Goal: Task Accomplishment & Management: Complete application form

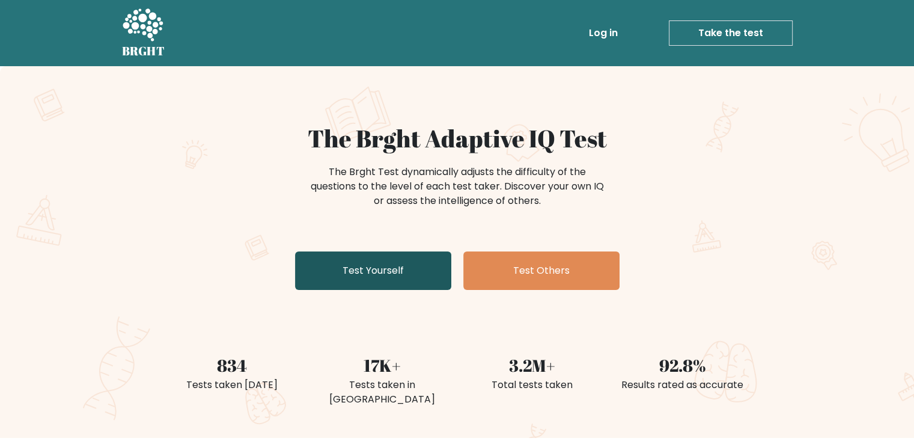
click at [410, 260] on link "Test Yourself" at bounding box center [373, 270] width 156 height 38
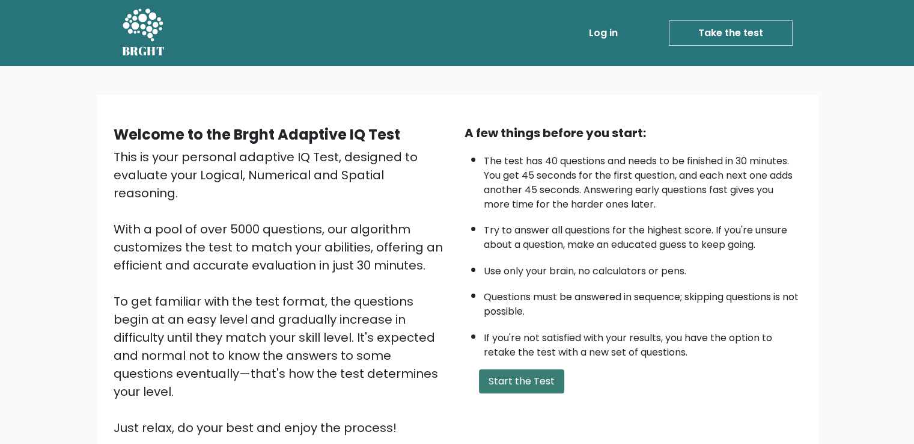
click at [523, 375] on button "Start the Test" at bounding box center [521, 381] width 85 height 24
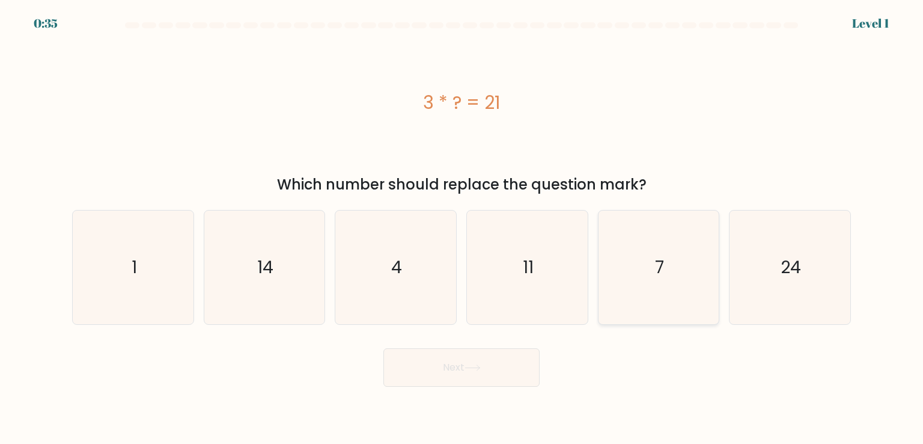
click at [640, 227] on icon "7" at bounding box center [658, 266] width 113 height 113
click at [462, 227] on input "e. 7" at bounding box center [462, 225] width 1 height 6
radio input "true"
click at [477, 370] on icon at bounding box center [473, 367] width 16 height 7
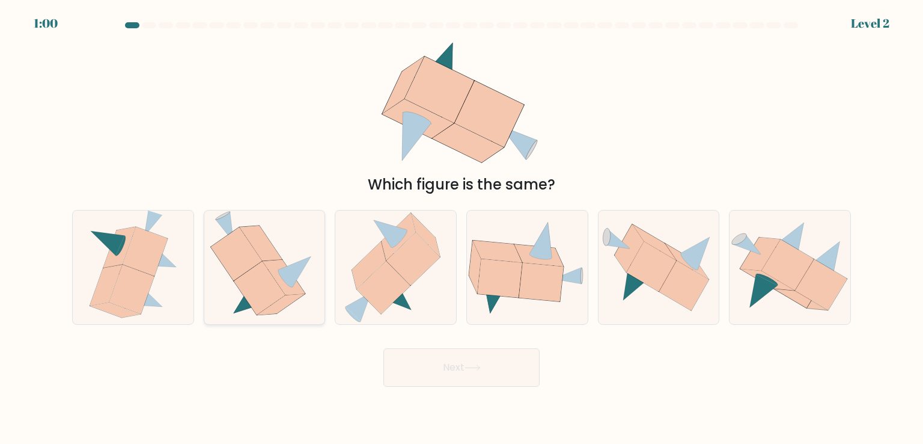
click at [258, 289] on icon at bounding box center [259, 288] width 51 height 54
click at [462, 228] on input "b." at bounding box center [462, 225] width 1 height 6
radio input "true"
click at [460, 381] on button "Next" at bounding box center [462, 367] width 156 height 38
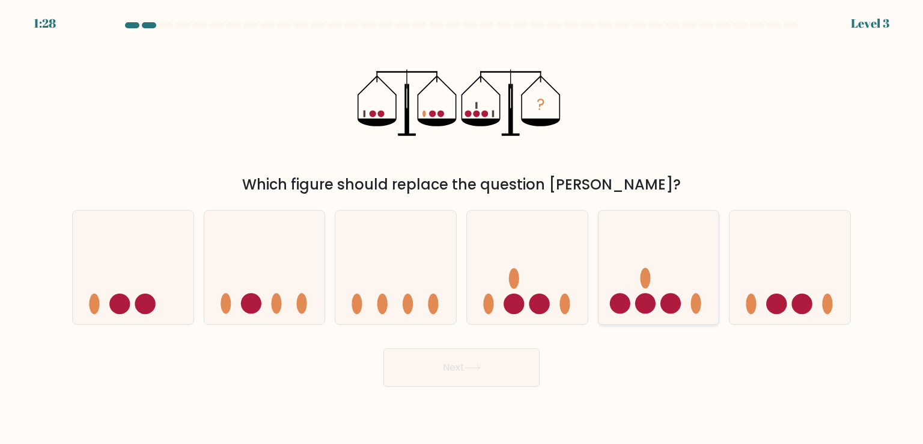
click at [694, 284] on icon at bounding box center [659, 267] width 121 height 100
click at [462, 228] on input "e." at bounding box center [462, 225] width 1 height 6
radio input "true"
click at [473, 358] on button "Next" at bounding box center [462, 367] width 156 height 38
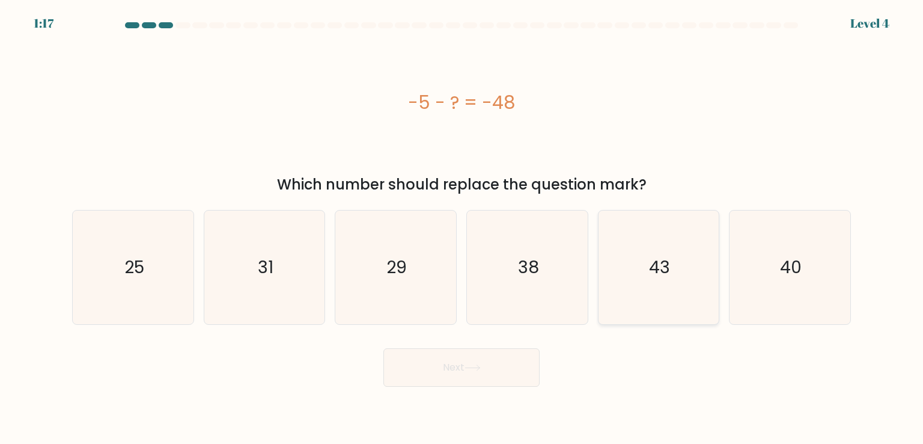
click at [643, 261] on icon "43" at bounding box center [658, 266] width 113 height 113
click at [462, 228] on input "e. 43" at bounding box center [462, 225] width 1 height 6
radio input "true"
click at [504, 356] on button "Next" at bounding box center [462, 367] width 156 height 38
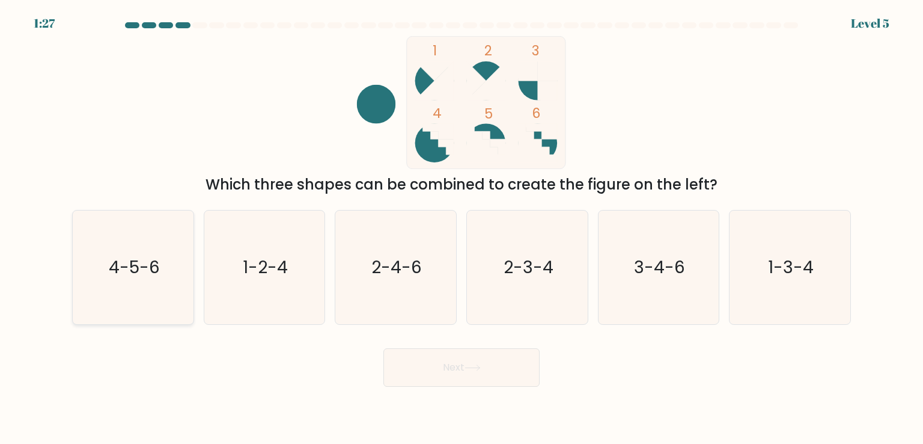
click at [139, 280] on icon "4-5-6" at bounding box center [132, 266] width 113 height 113
click at [462, 228] on input "a. 4-5-6" at bounding box center [462, 225] width 1 height 6
radio input "true"
click at [430, 356] on button "Next" at bounding box center [462, 367] width 156 height 38
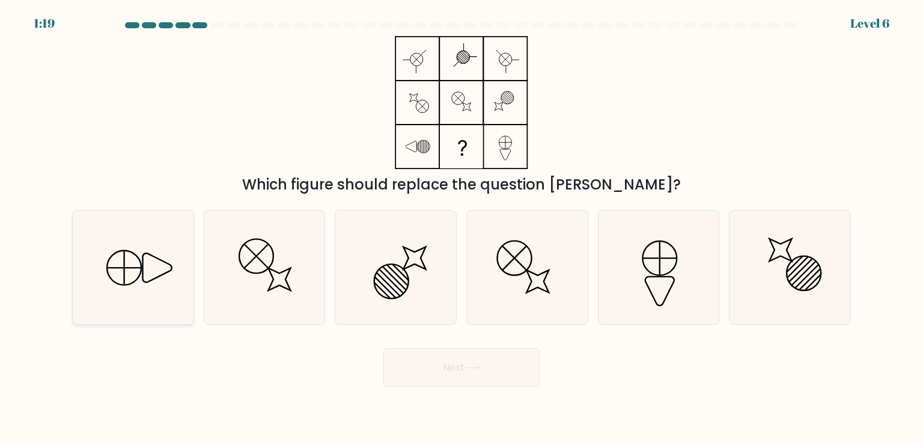
click at [109, 252] on icon at bounding box center [132, 266] width 113 height 113
click at [462, 228] on input "a." at bounding box center [462, 225] width 1 height 6
radio input "true"
click at [411, 353] on button "Next" at bounding box center [462, 367] width 156 height 38
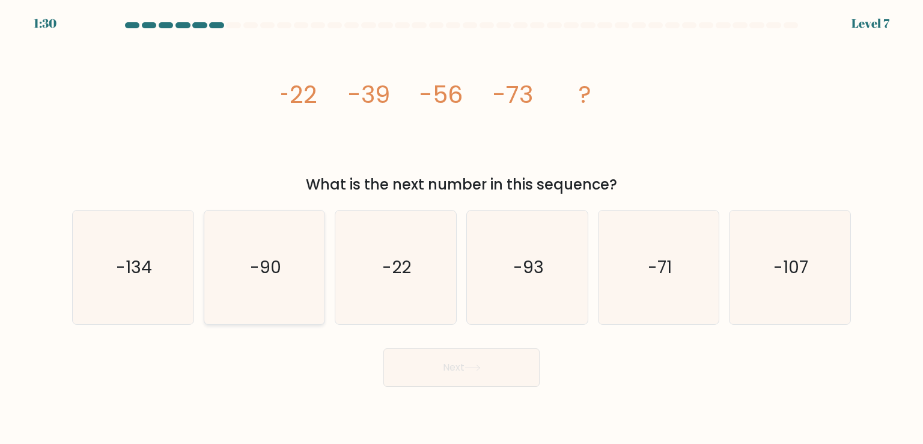
click at [266, 257] on text "-90" at bounding box center [265, 267] width 31 height 24
click at [462, 228] on input "b. -90" at bounding box center [462, 225] width 1 height 6
radio input "true"
click at [426, 370] on button "Next" at bounding box center [462, 367] width 156 height 38
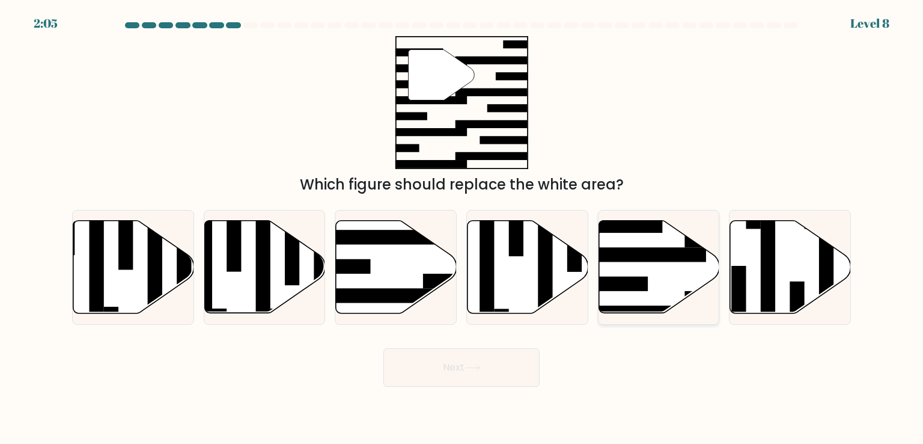
click at [650, 241] on icon at bounding box center [659, 267] width 121 height 93
click at [462, 228] on input "e." at bounding box center [462, 225] width 1 height 6
radio input "true"
click at [451, 373] on button "Next" at bounding box center [462, 367] width 156 height 38
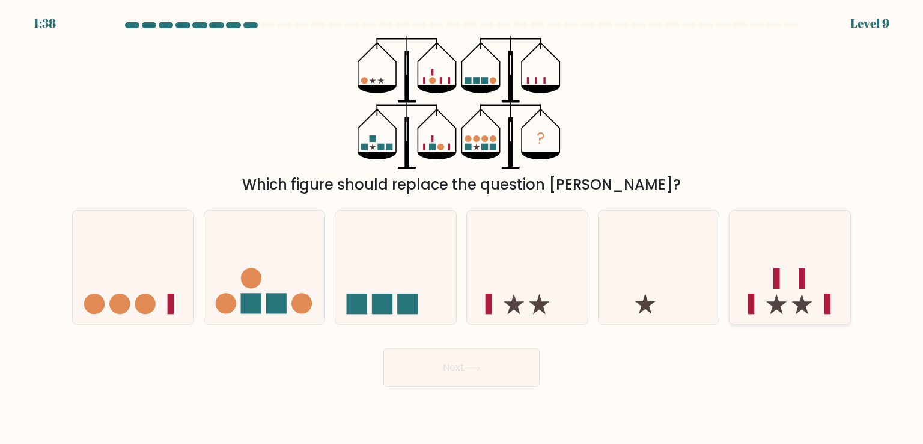
click at [800, 278] on rect at bounding box center [802, 278] width 7 height 20
click at [462, 228] on input "f." at bounding box center [462, 225] width 1 height 6
radio input "true"
click at [459, 366] on button "Next" at bounding box center [462, 367] width 156 height 38
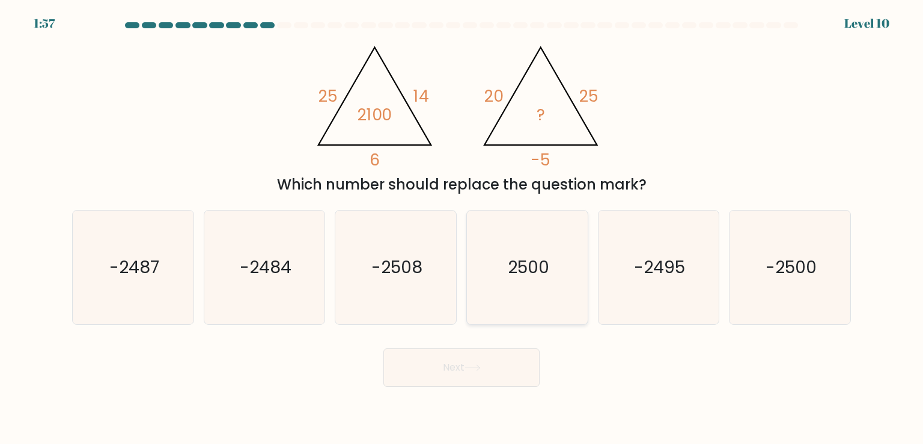
click at [520, 271] on text "2500" at bounding box center [528, 267] width 41 height 24
click at [462, 228] on input "d. 2500" at bounding box center [462, 225] width 1 height 6
radio input "true"
click at [510, 361] on button "Next" at bounding box center [462, 367] width 156 height 38
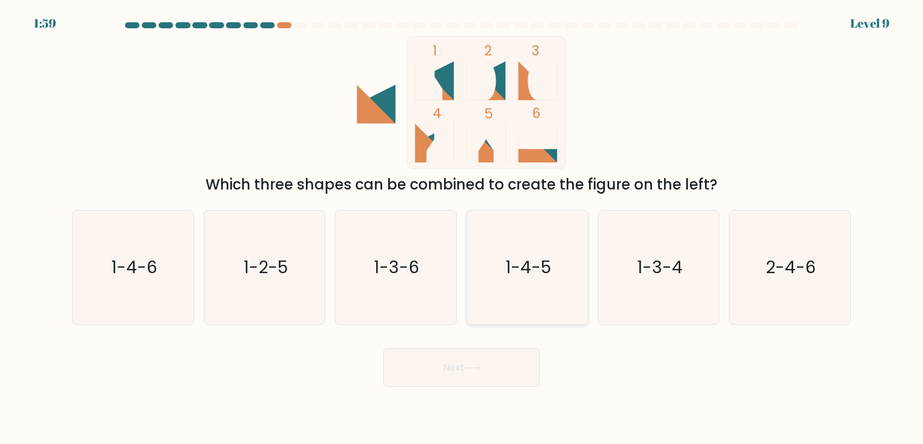
click at [551, 272] on text "1-4-5" at bounding box center [529, 267] width 46 height 24
click at [462, 228] on input "d. 1-4-5" at bounding box center [462, 225] width 1 height 6
radio input "true"
click at [477, 371] on icon at bounding box center [473, 367] width 16 height 7
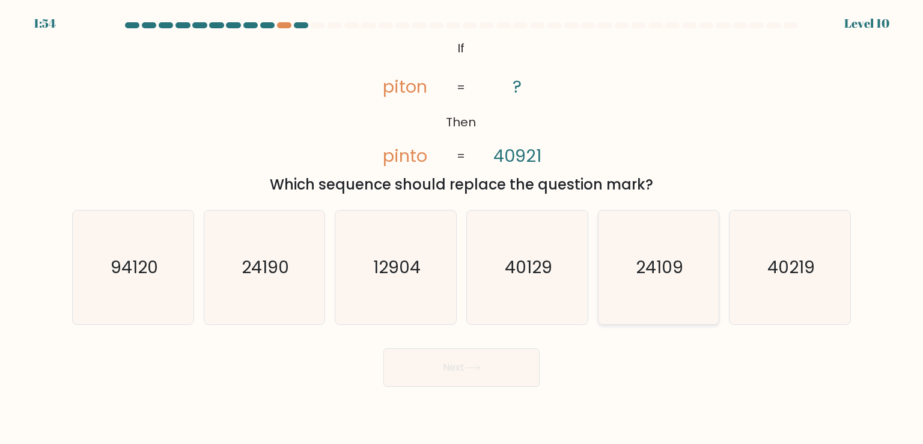
drag, startPoint x: 778, startPoint y: 235, endPoint x: 699, endPoint y: 251, distance: 80.9
click at [778, 236] on icon "40219" at bounding box center [789, 266] width 113 height 113
click at [462, 228] on input "f. 40219" at bounding box center [462, 225] width 1 height 6
radio input "true"
click at [441, 381] on button "Next" at bounding box center [462, 367] width 156 height 38
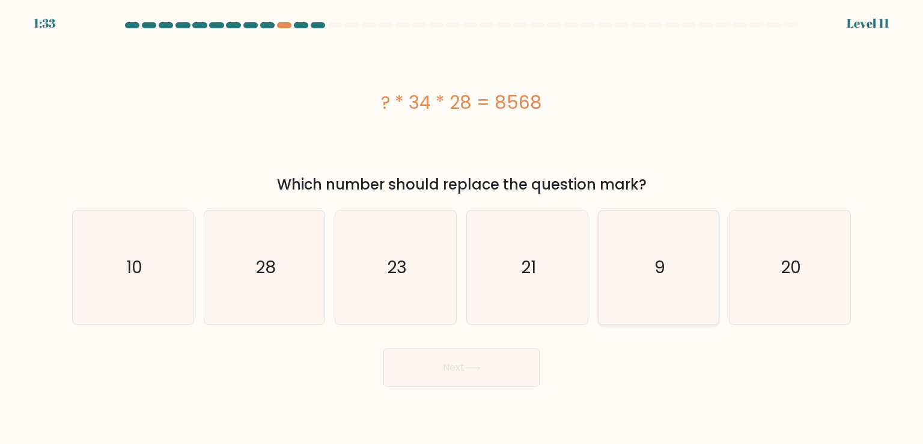
click at [639, 236] on icon "9" at bounding box center [658, 266] width 113 height 113
click at [462, 228] on input "e. 9" at bounding box center [462, 225] width 1 height 6
radio input "true"
click at [464, 373] on button "Next" at bounding box center [462, 367] width 156 height 38
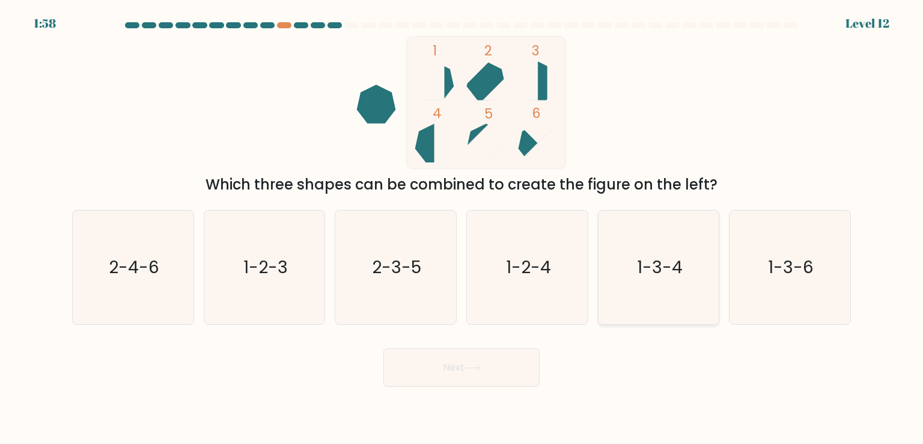
click at [692, 269] on icon "1-3-4" at bounding box center [658, 266] width 113 height 113
click at [462, 228] on input "e. 1-3-4" at bounding box center [462, 225] width 1 height 6
radio input "true"
click at [502, 371] on button "Next" at bounding box center [462, 367] width 156 height 38
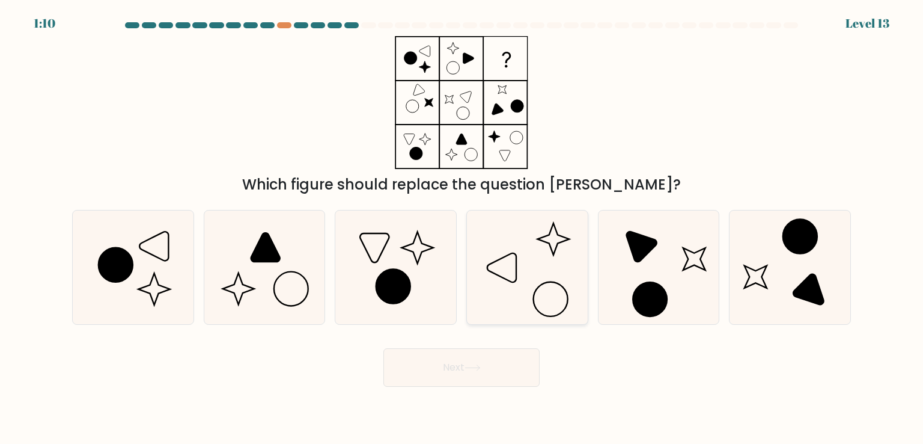
click at [491, 258] on icon at bounding box center [527, 266] width 113 height 113
click at [462, 228] on input "d." at bounding box center [462, 225] width 1 height 6
radio input "true"
click at [453, 354] on button "Next" at bounding box center [462, 367] width 156 height 38
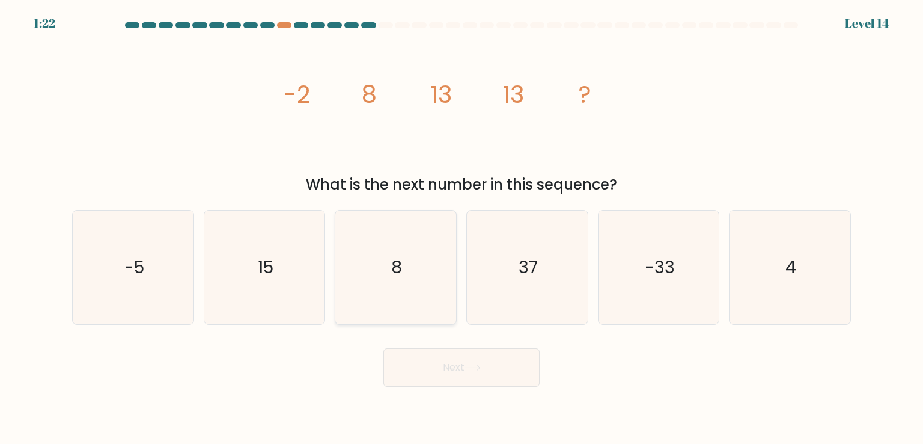
click at [414, 277] on icon "8" at bounding box center [395, 266] width 113 height 113
click at [462, 228] on input "c. 8" at bounding box center [462, 225] width 1 height 6
radio input "true"
click at [406, 376] on button "Next" at bounding box center [462, 367] width 156 height 38
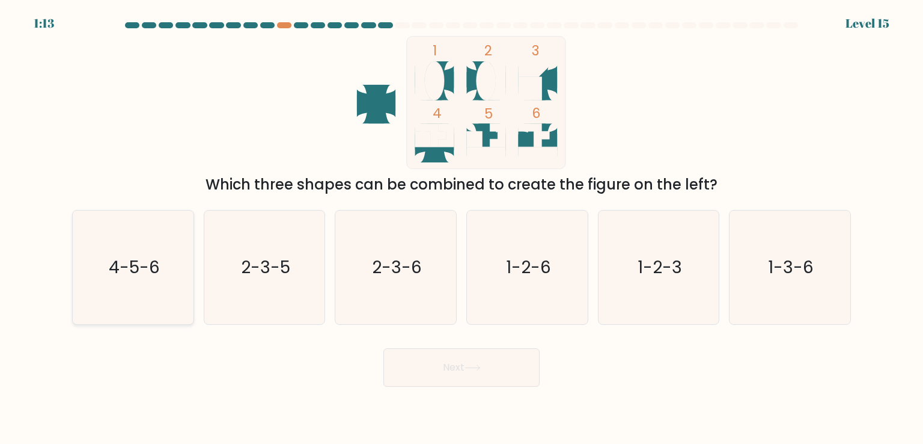
click at [123, 226] on icon "4-5-6" at bounding box center [132, 266] width 113 height 113
click at [462, 226] on input "a. 4-5-6" at bounding box center [462, 225] width 1 height 6
radio input "true"
click at [416, 366] on button "Next" at bounding box center [462, 367] width 156 height 38
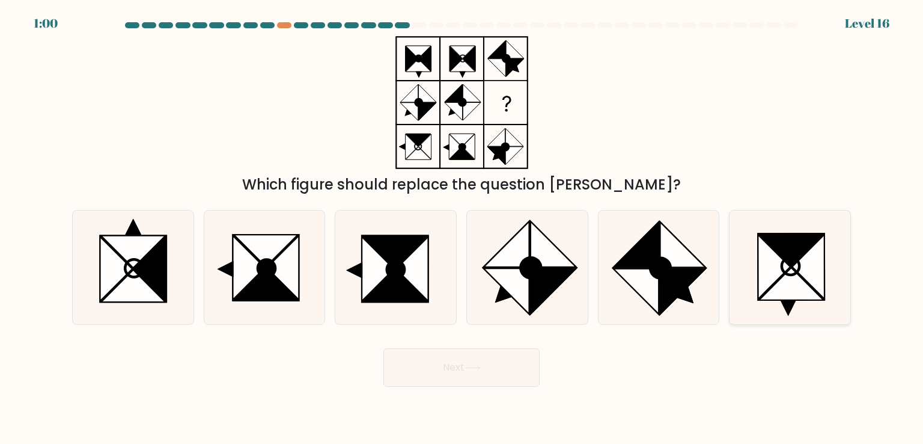
click at [793, 258] on icon at bounding box center [790, 265] width 17 height 17
click at [462, 228] on input "f." at bounding box center [462, 225] width 1 height 6
radio input "true"
click at [447, 368] on button "Next" at bounding box center [462, 367] width 156 height 38
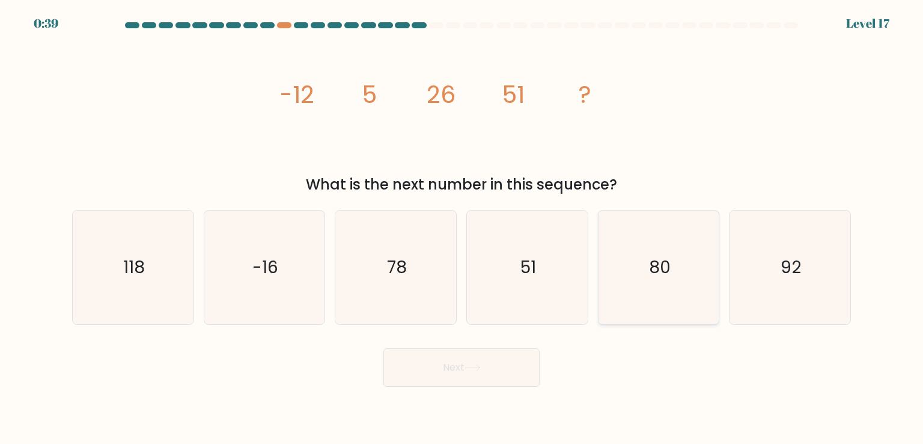
click at [658, 241] on icon "80" at bounding box center [658, 266] width 113 height 113
click at [462, 228] on input "e. 80" at bounding box center [462, 225] width 1 height 6
radio input "true"
click at [457, 373] on button "Next" at bounding box center [462, 367] width 156 height 38
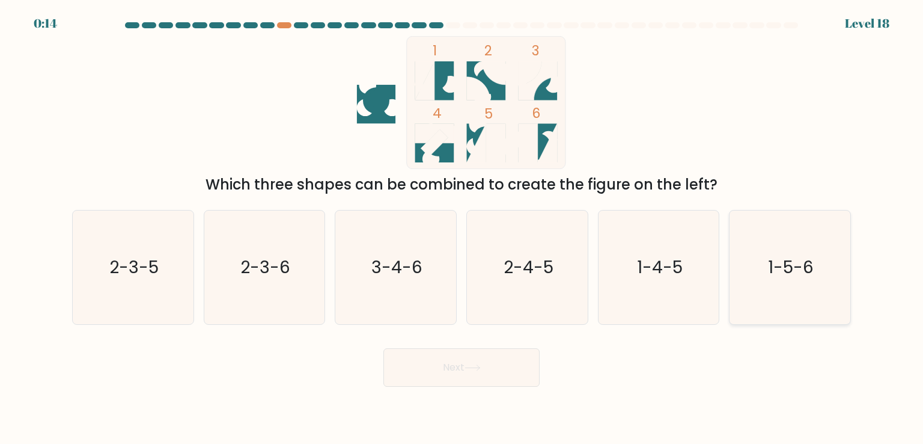
click at [768, 277] on text "1-5-6" at bounding box center [791, 267] width 46 height 24
click at [462, 228] on input "f. 1-5-6" at bounding box center [462, 225] width 1 height 6
radio input "true"
click at [490, 368] on button "Next" at bounding box center [462, 367] width 156 height 38
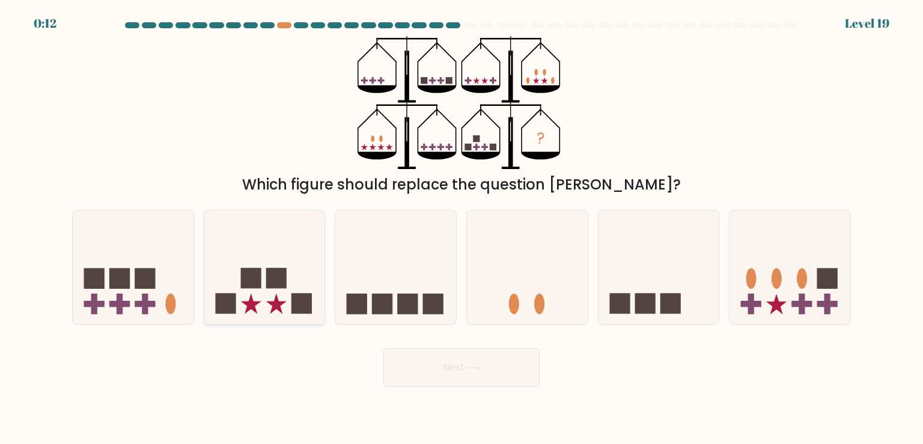
click at [259, 292] on icon at bounding box center [264, 267] width 121 height 100
click at [462, 228] on input "b." at bounding box center [462, 225] width 1 height 6
radio input "true"
click at [405, 311] on rect at bounding box center [407, 303] width 20 height 20
click at [462, 228] on input "c." at bounding box center [462, 225] width 1 height 6
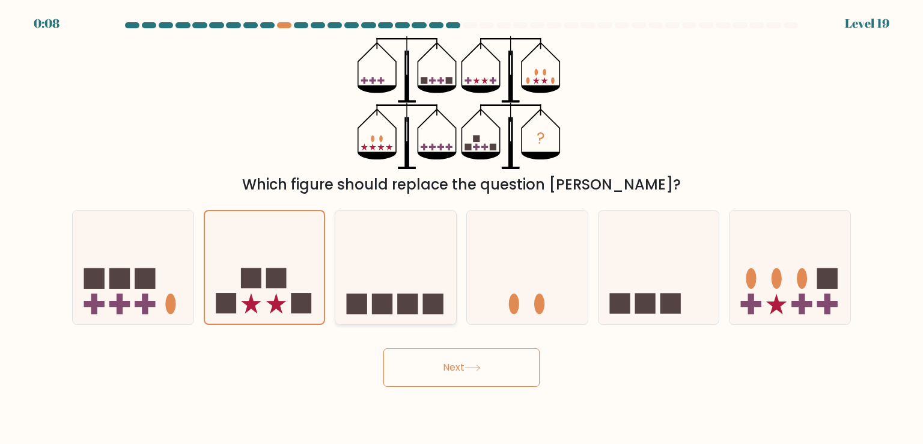
radio input "true"
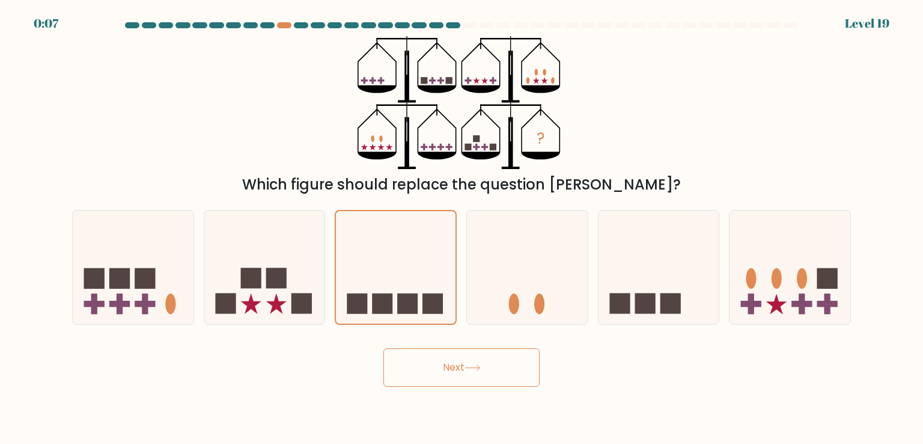
click at [416, 364] on button "Next" at bounding box center [462, 367] width 156 height 38
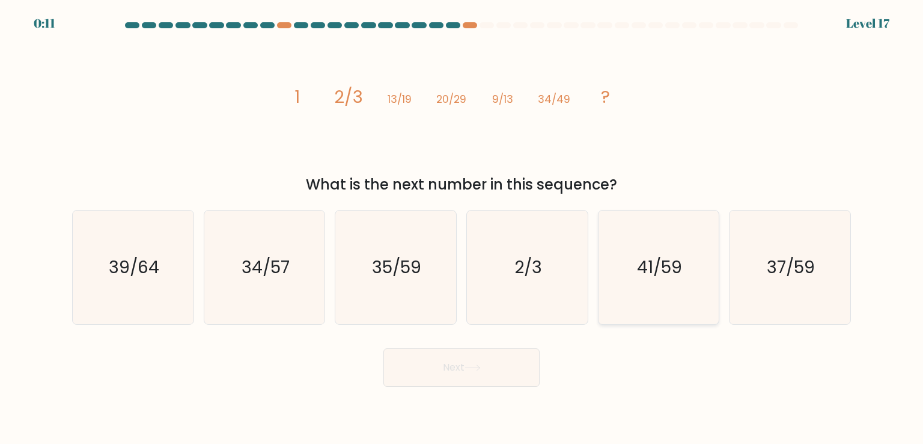
click at [618, 247] on icon "41/59" at bounding box center [658, 266] width 113 height 113
click at [462, 228] on input "e. 41/59" at bounding box center [462, 225] width 1 height 6
radio input "true"
click at [450, 362] on button "Next" at bounding box center [462, 367] width 156 height 38
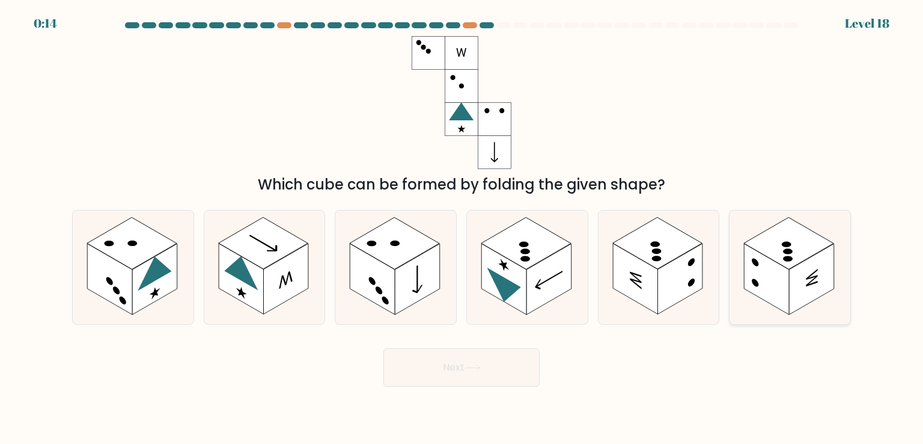
click at [810, 268] on rect at bounding box center [811, 278] width 45 height 71
click at [462, 228] on input "f." at bounding box center [462, 225] width 1 height 6
radio input "true"
click at [492, 384] on button "Next" at bounding box center [462, 367] width 156 height 38
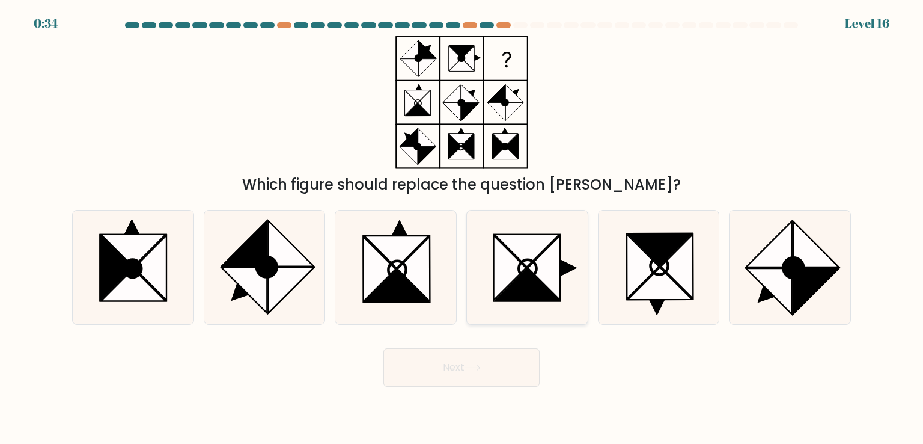
click at [513, 256] on icon at bounding box center [510, 268] width 32 height 64
click at [462, 228] on input "d." at bounding box center [462, 225] width 1 height 6
radio input "true"
click at [461, 366] on button "Next" at bounding box center [462, 367] width 156 height 38
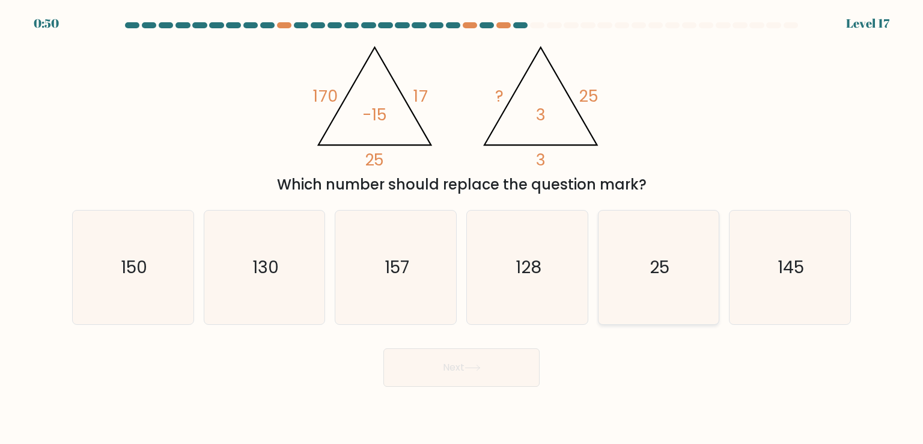
click at [637, 248] on icon "25" at bounding box center [658, 266] width 113 height 113
click at [462, 228] on input "e. 25" at bounding box center [462, 225] width 1 height 6
radio input "true"
click at [517, 361] on button "Next" at bounding box center [462, 367] width 156 height 38
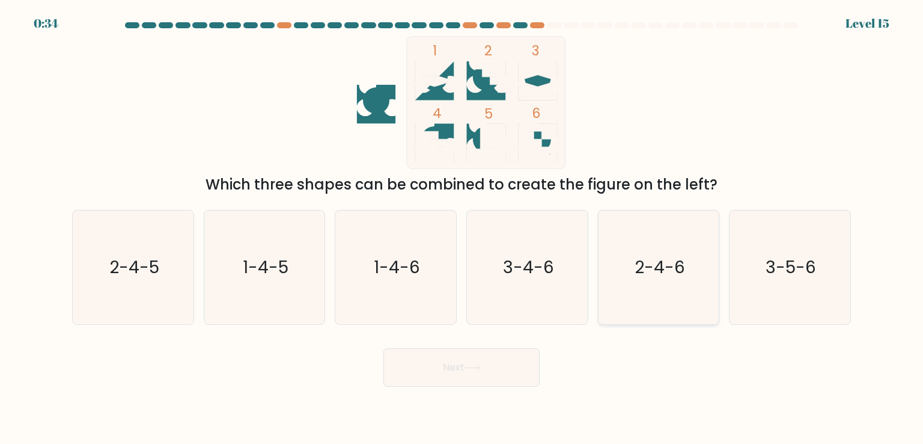
click at [659, 261] on text "2-4-6" at bounding box center [660, 267] width 50 height 24
click at [462, 228] on input "e. 2-4-6" at bounding box center [462, 225] width 1 height 6
radio input "true"
click at [452, 368] on button "Next" at bounding box center [462, 367] width 156 height 38
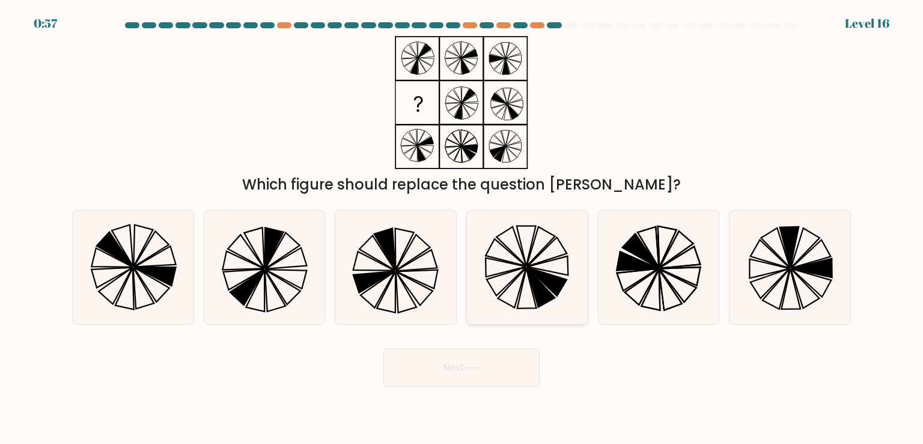
click at [535, 277] on icon at bounding box center [541, 288] width 28 height 40
click at [462, 228] on input "d." at bounding box center [462, 225] width 1 height 6
radio input "true"
click at [477, 366] on icon at bounding box center [473, 367] width 16 height 7
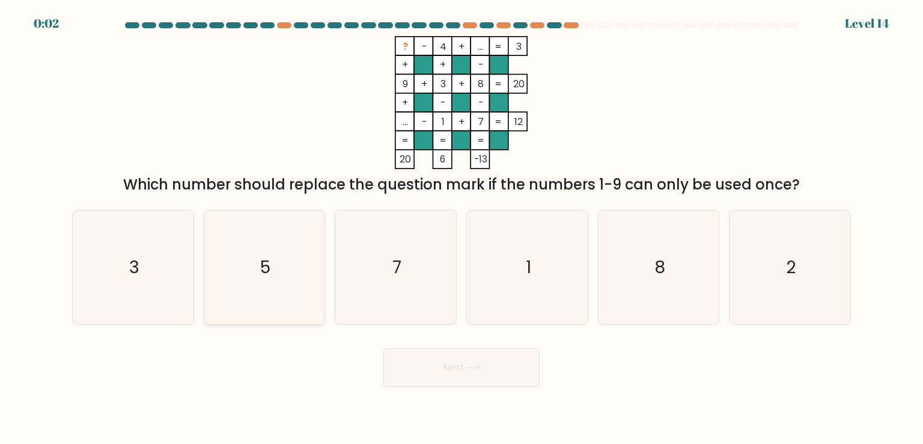
click at [272, 255] on icon "5" at bounding box center [264, 266] width 113 height 113
click at [462, 228] on input "b. 5" at bounding box center [462, 225] width 1 height 6
radio input "true"
click at [437, 369] on button "Next" at bounding box center [462, 367] width 156 height 38
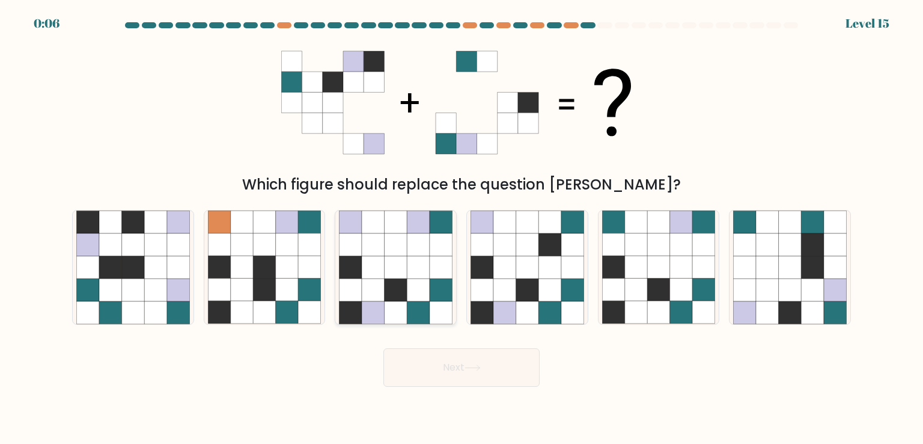
click at [428, 290] on icon at bounding box center [418, 289] width 23 height 23
click at [462, 228] on input "c." at bounding box center [462, 225] width 1 height 6
radio input "true"
click at [440, 362] on button "Next" at bounding box center [462, 367] width 156 height 38
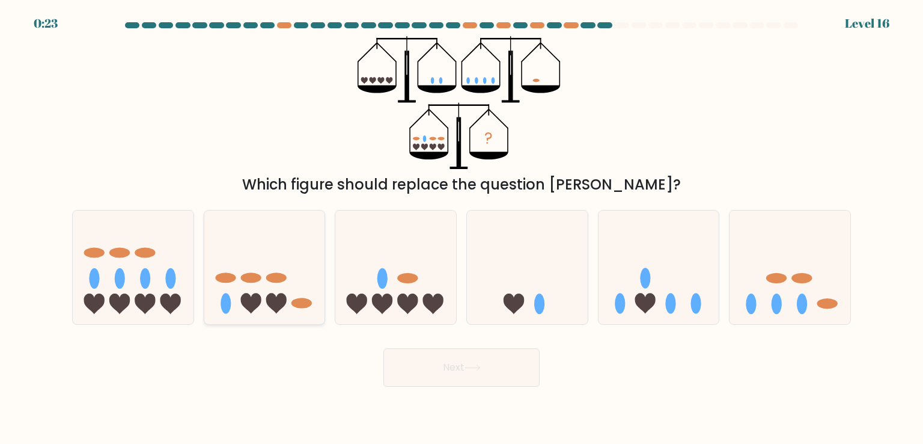
click at [242, 263] on icon at bounding box center [264, 267] width 121 height 100
click at [462, 228] on input "b." at bounding box center [462, 225] width 1 height 6
radio input "true"
click at [399, 357] on button "Next" at bounding box center [462, 367] width 156 height 38
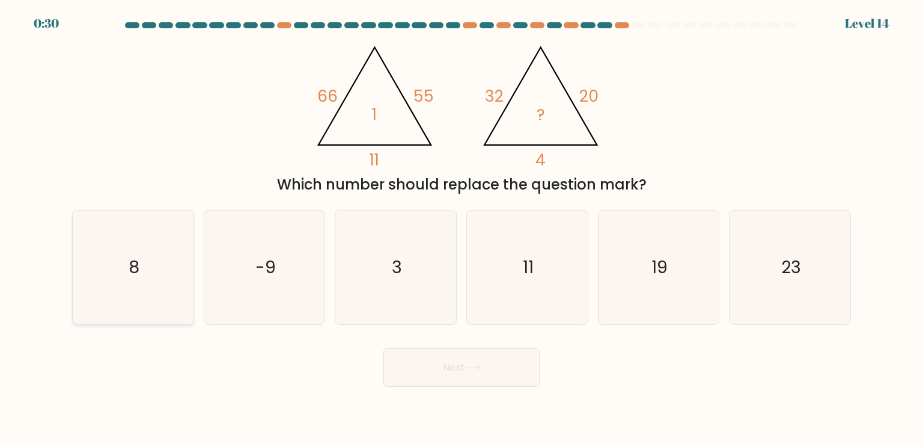
click at [157, 253] on icon "8" at bounding box center [132, 266] width 113 height 113
click at [462, 228] on input "a. 8" at bounding box center [462, 225] width 1 height 6
radio input "true"
click at [434, 359] on button "Next" at bounding box center [462, 367] width 156 height 38
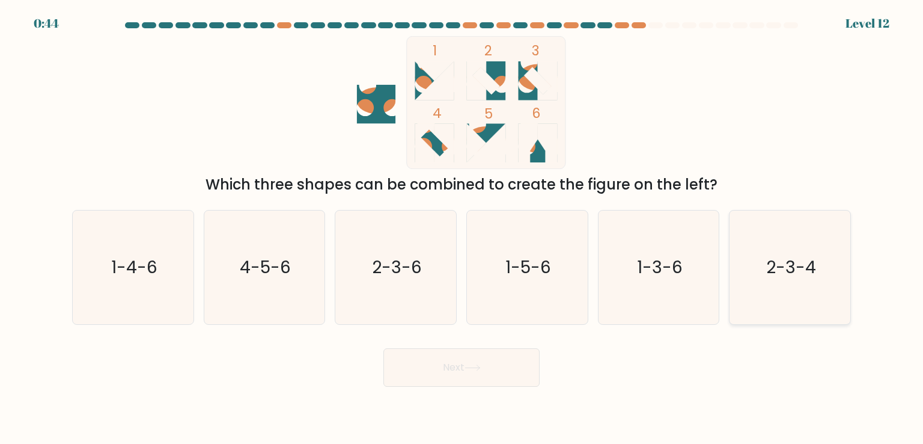
click at [765, 266] on icon "2-3-4" at bounding box center [789, 266] width 113 height 113
click at [462, 228] on input "f. 2-3-4" at bounding box center [462, 225] width 1 height 6
radio input "true"
click at [457, 381] on button "Next" at bounding box center [462, 367] width 156 height 38
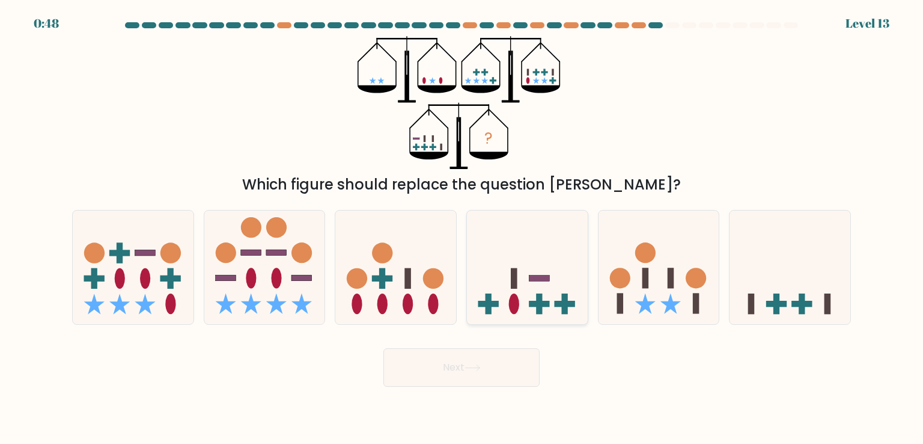
click at [513, 240] on icon at bounding box center [527, 267] width 121 height 100
click at [462, 228] on input "d." at bounding box center [462, 225] width 1 height 6
radio input "true"
click at [438, 376] on button "Next" at bounding box center [462, 367] width 156 height 38
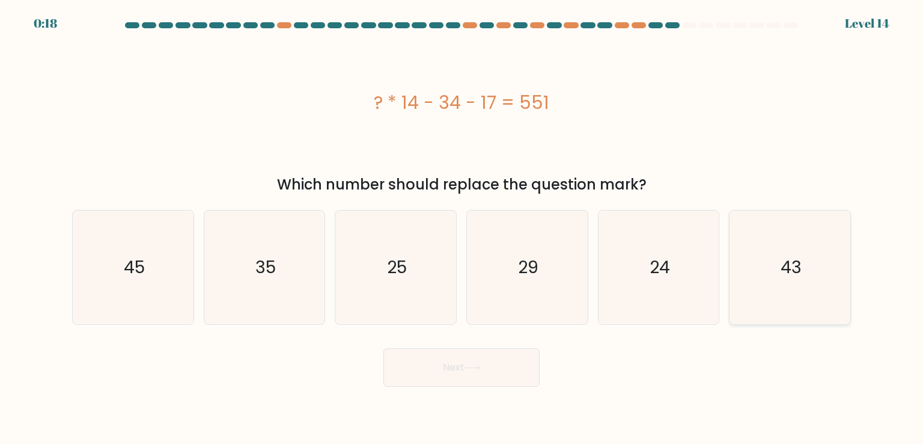
click at [819, 248] on icon "43" at bounding box center [789, 266] width 113 height 113
click at [462, 228] on input "f. 43" at bounding box center [462, 225] width 1 height 6
radio input "true"
click at [466, 370] on button "Next" at bounding box center [462, 367] width 156 height 38
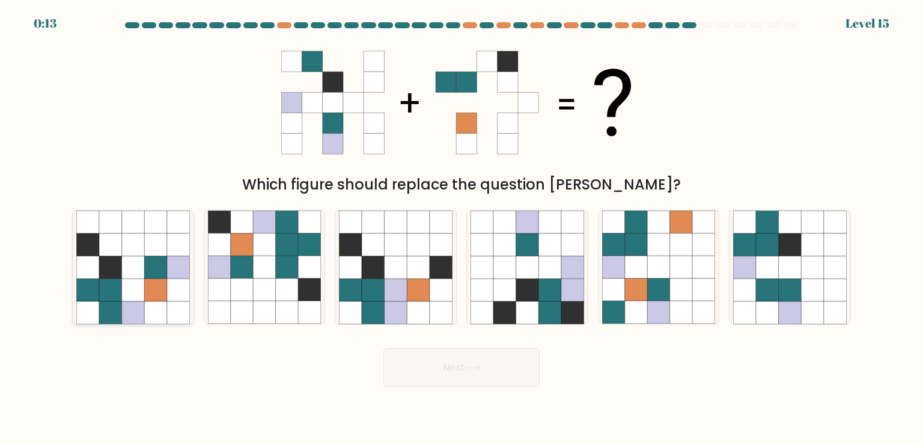
click at [156, 314] on icon at bounding box center [155, 312] width 23 height 23
click at [462, 228] on input "a." at bounding box center [462, 225] width 1 height 6
radio input "true"
click at [512, 362] on button "Next" at bounding box center [462, 367] width 156 height 38
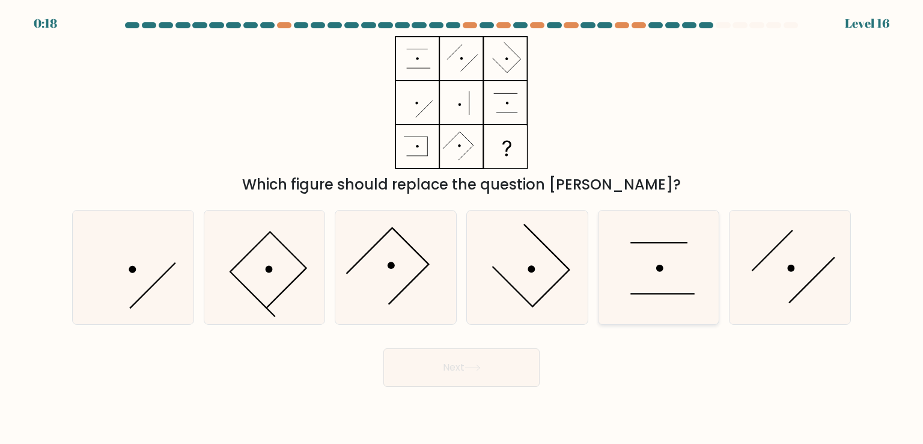
drag, startPoint x: 642, startPoint y: 252, endPoint x: 625, endPoint y: 264, distance: 20.3
click at [644, 253] on icon at bounding box center [658, 266] width 113 height 113
click at [462, 228] on input "e." at bounding box center [462, 225] width 1 height 6
radio input "true"
click at [478, 368] on icon at bounding box center [473, 367] width 16 height 7
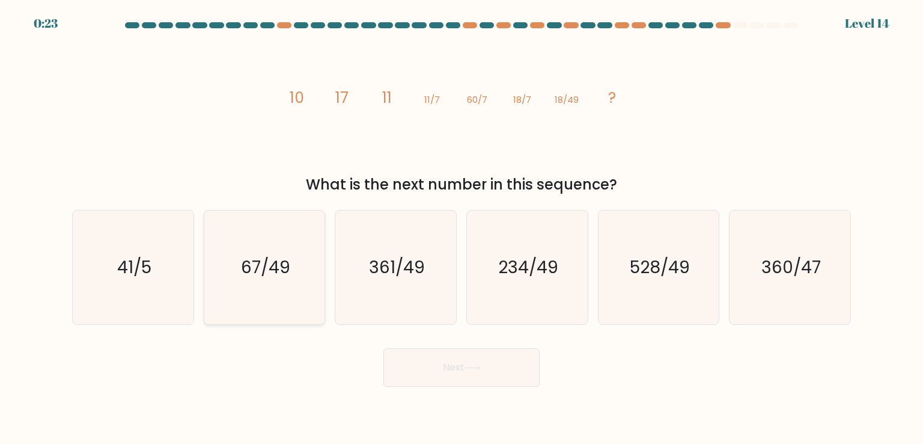
click at [293, 258] on icon "67/49" at bounding box center [264, 266] width 113 height 113
click at [462, 228] on input "b. 67/49" at bounding box center [462, 225] width 1 height 6
radio input "true"
click at [450, 368] on button "Next" at bounding box center [462, 367] width 156 height 38
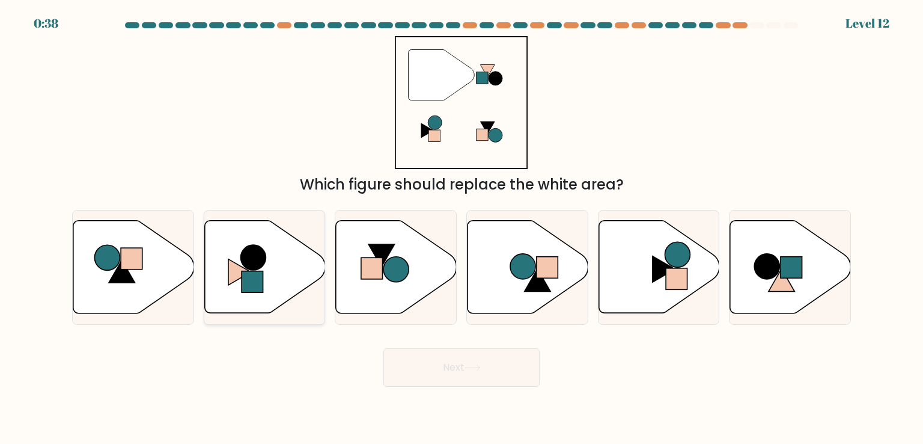
click at [281, 288] on icon at bounding box center [264, 267] width 121 height 93
click at [462, 228] on input "b." at bounding box center [462, 225] width 1 height 6
radio input "true"
click at [453, 370] on button "Next" at bounding box center [462, 367] width 156 height 38
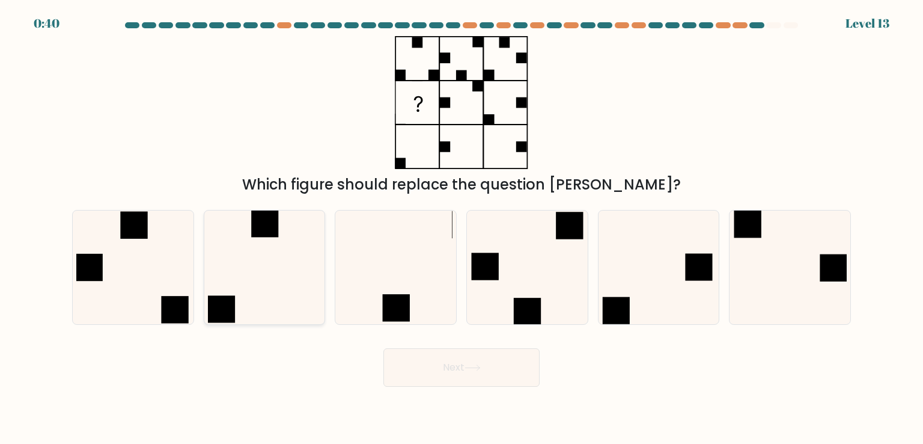
click at [304, 255] on icon at bounding box center [264, 266] width 113 height 113
click at [462, 228] on input "b." at bounding box center [462, 225] width 1 height 6
radio input "true"
click at [402, 379] on button "Next" at bounding box center [462, 367] width 156 height 38
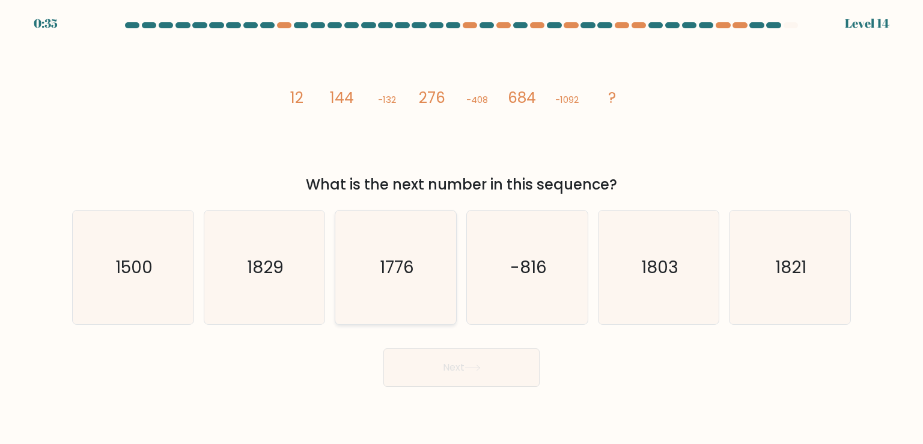
click at [454, 281] on div "1776" at bounding box center [396, 267] width 122 height 114
click at [462, 228] on input "c. 1776" at bounding box center [462, 225] width 1 height 6
radio input "true"
click at [446, 370] on button "Next" at bounding box center [462, 367] width 156 height 38
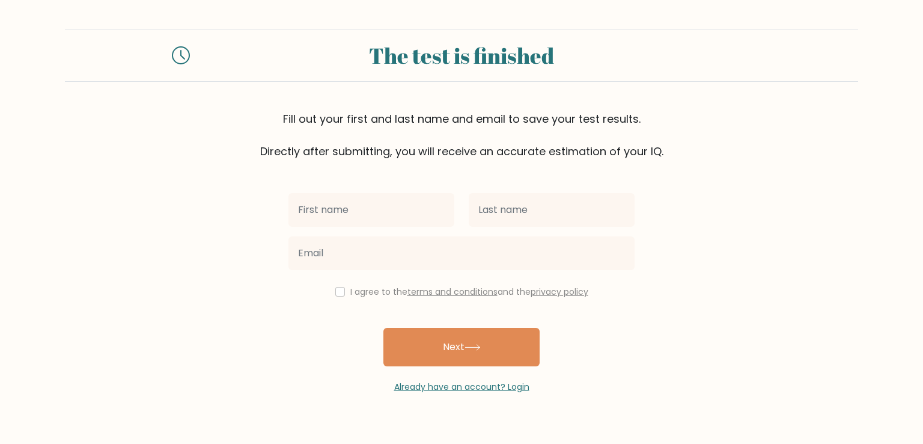
click at [365, 203] on input "text" at bounding box center [372, 210] width 166 height 34
type input "Maksym"
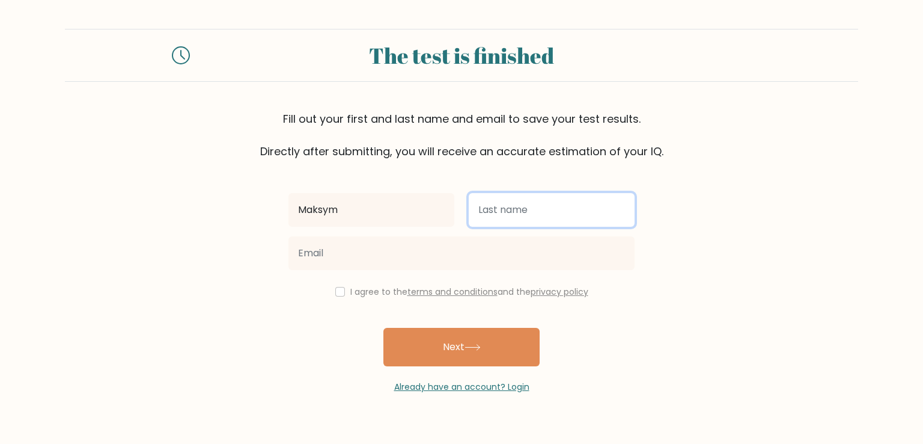
click at [546, 206] on input "text" at bounding box center [552, 210] width 166 height 34
type input "[PERSON_NAME]"
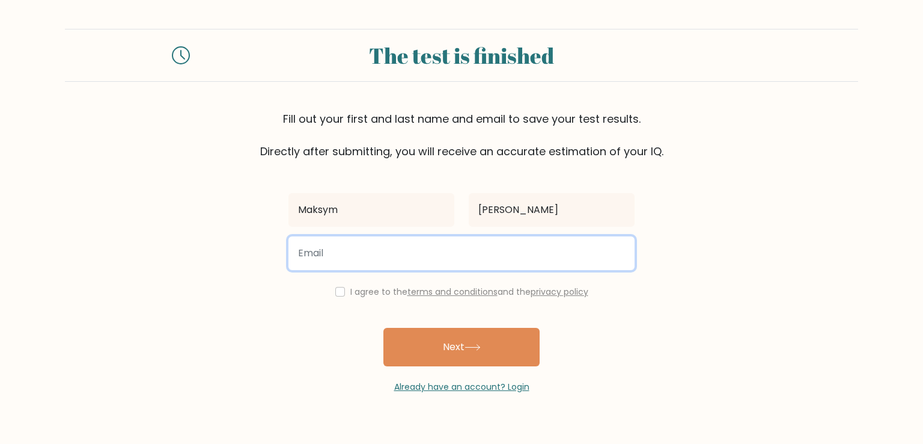
drag, startPoint x: 491, startPoint y: 246, endPoint x: 485, endPoint y: 248, distance: 6.9
click at [491, 246] on input "email" at bounding box center [462, 253] width 346 height 34
type input "[EMAIL_ADDRESS][DOMAIN_NAME]"
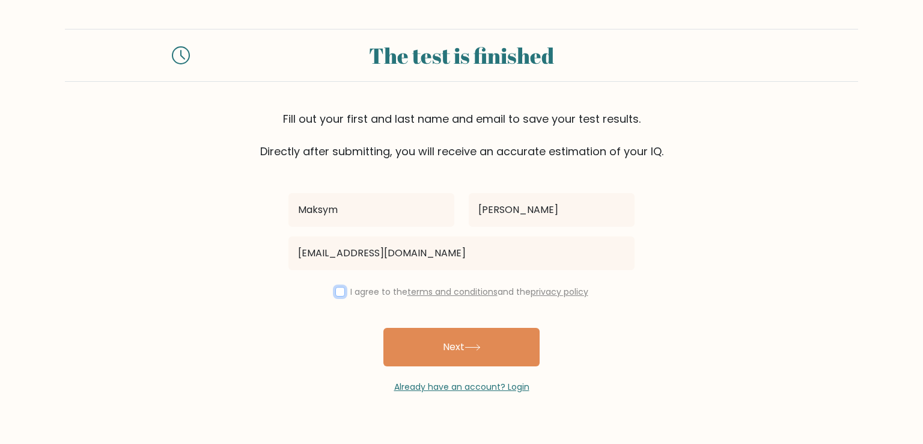
click at [339, 288] on input "checkbox" at bounding box center [340, 292] width 10 height 10
checkbox input "true"
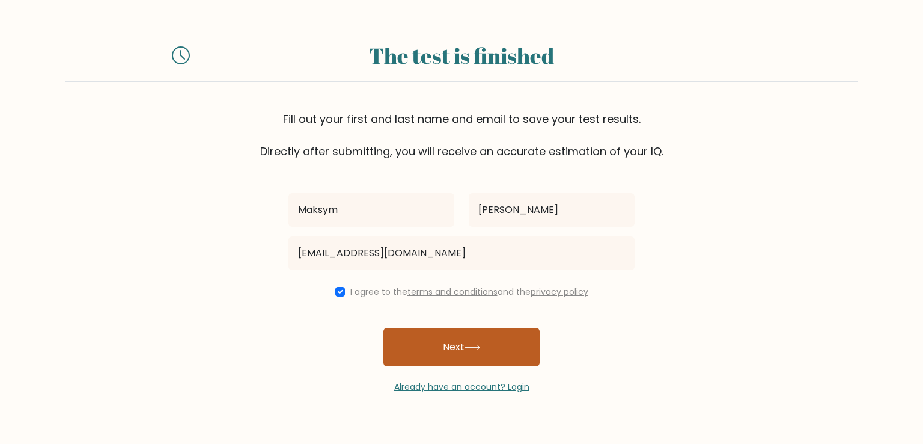
click at [399, 335] on button "Next" at bounding box center [462, 347] width 156 height 38
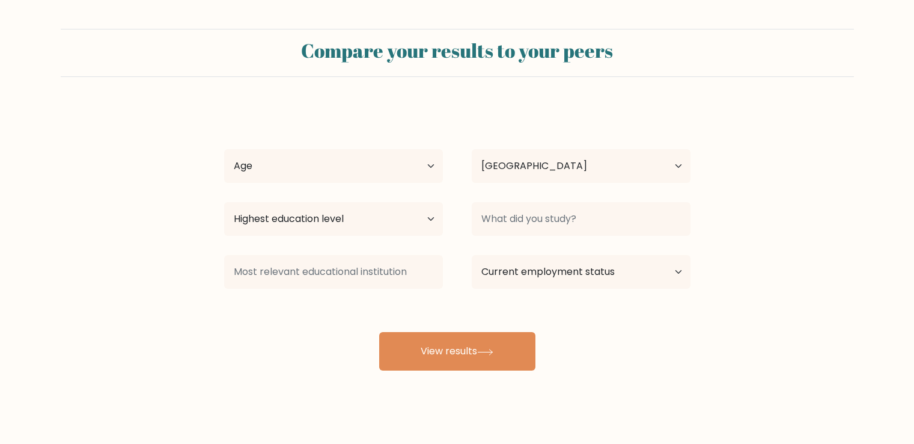
select select "UA"
click at [378, 154] on select "Age Under [DEMOGRAPHIC_DATA] [DEMOGRAPHIC_DATA] [DEMOGRAPHIC_DATA] [DEMOGRAPHIC…" at bounding box center [333, 166] width 219 height 34
select select "18_24"
click at [224, 149] on select "Age Under 18 years old 18-24 years old 25-34 years old 35-44 years old 45-54 ye…" at bounding box center [333, 166] width 219 height 34
click at [506, 169] on select "Country Afghanistan Albania Algeria American Samoa Andorra Angola Anguilla Anta…" at bounding box center [581, 166] width 219 height 34
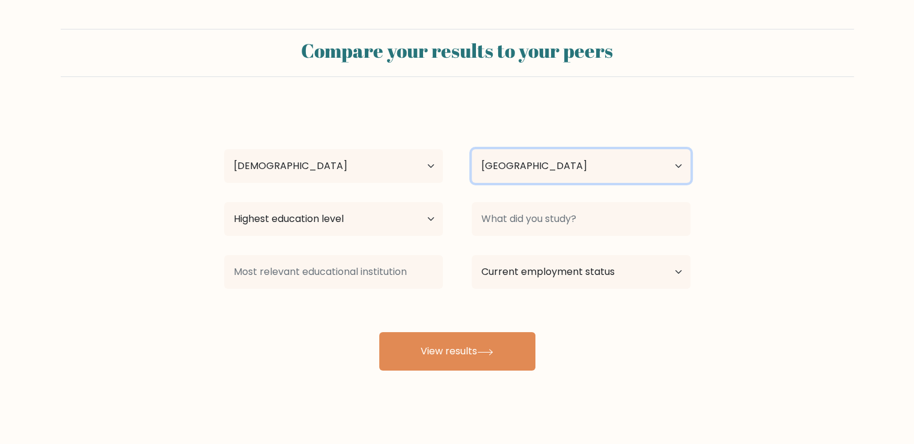
click at [506, 169] on select "Country Afghanistan Albania Algeria American Samoa Andorra Angola Anguilla Anta…" at bounding box center [581, 166] width 219 height 34
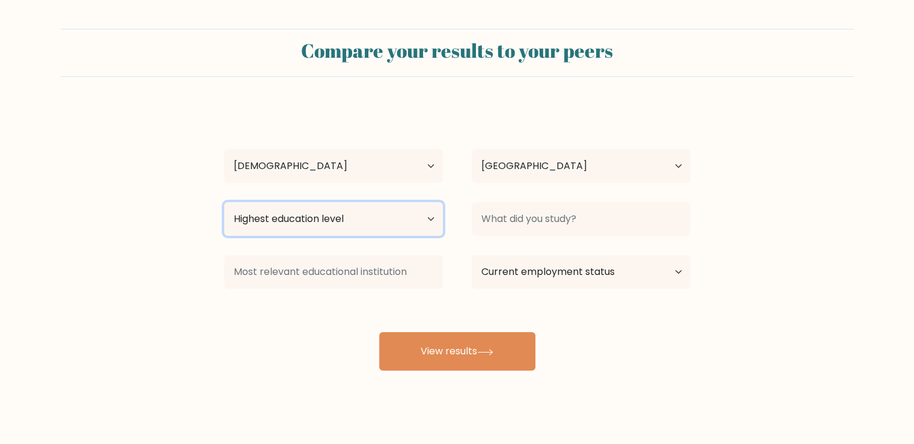
click at [358, 216] on select "Highest education level No schooling Primary Lower Secondary Upper Secondary Oc…" at bounding box center [333, 219] width 219 height 34
select select "bachelors_degree"
click at [224, 202] on select "Highest education level No schooling Primary Lower Secondary Upper Secondary Oc…" at bounding box center [333, 219] width 219 height 34
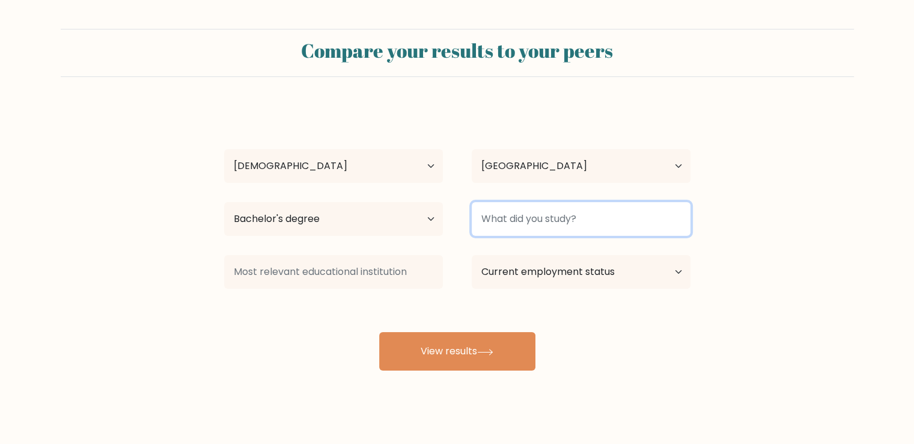
click at [512, 215] on input at bounding box center [581, 219] width 219 height 34
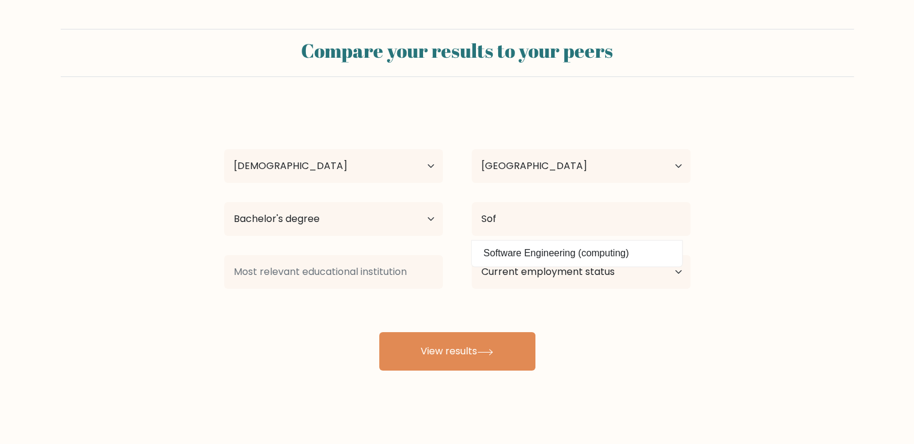
drag, startPoint x: 506, startPoint y: 252, endPoint x: 498, endPoint y: 252, distance: 7.8
click at [507, 252] on option "Software Engineering (computing)" at bounding box center [577, 252] width 204 height 19
type input "Software Engineering"
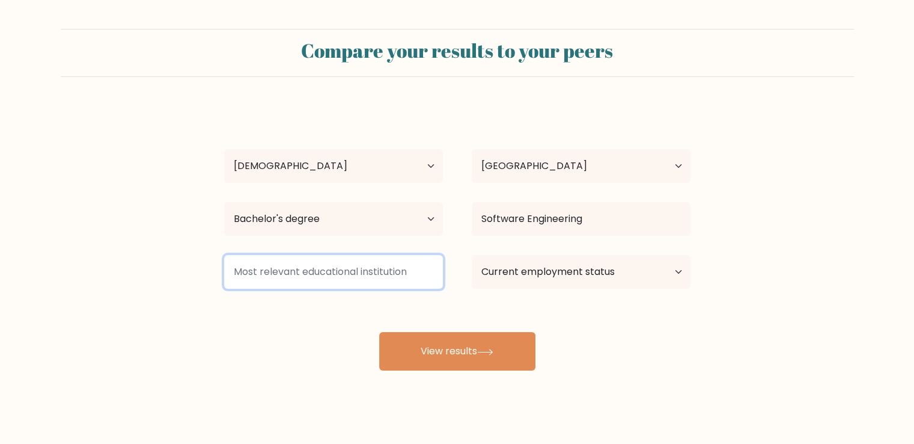
click at [397, 264] on input at bounding box center [333, 272] width 219 height 34
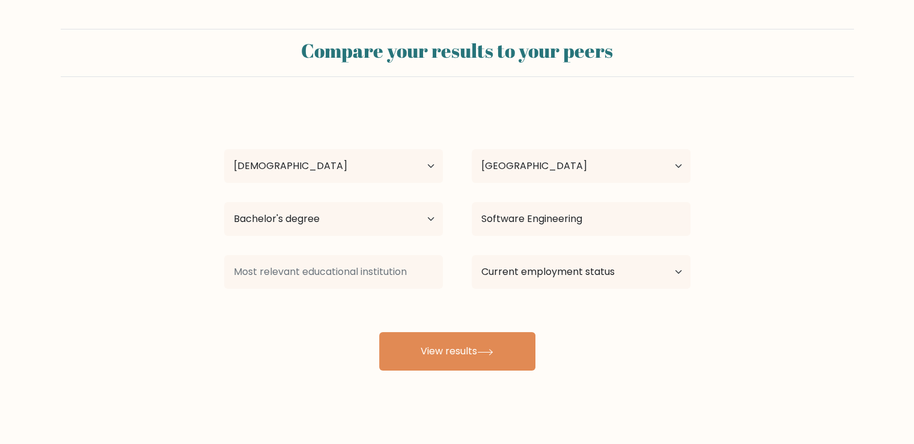
drag, startPoint x: 310, startPoint y: 300, endPoint x: 418, endPoint y: 289, distance: 108.7
click at [310, 301] on div "Maksym Yastremskyi Age Under 18 years old 18-24 years old 25-34 years old 35-44…" at bounding box center [457, 238] width 481 height 264
click at [524, 267] on select "Current employment status Employed Student Retired Other / prefer not to answer" at bounding box center [581, 272] width 219 height 34
click at [472, 255] on select "Current employment status Employed Student Retired Other / prefer not to answer" at bounding box center [581, 272] width 219 height 34
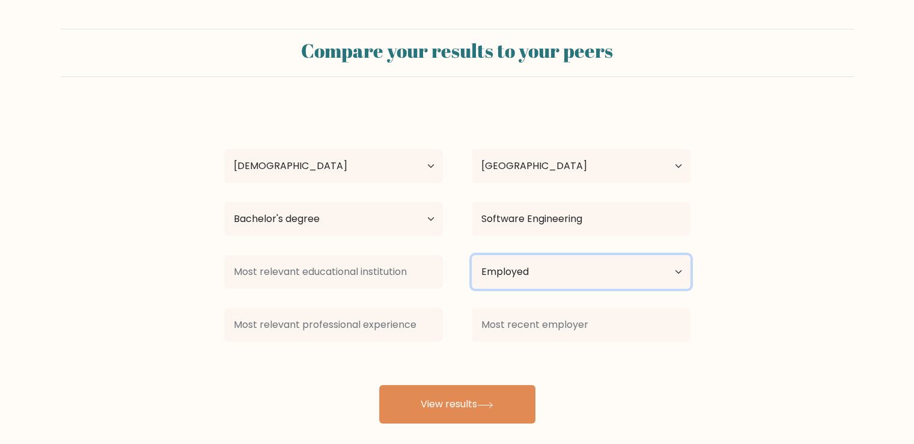
drag, startPoint x: 519, startPoint y: 275, endPoint x: 516, endPoint y: 286, distance: 11.2
click at [519, 275] on select "Current employment status Employed Student Retired Other / prefer not to answer" at bounding box center [581, 272] width 219 height 34
select select "other"
click at [472, 255] on select "Current employment status Employed Student Retired Other / prefer not to answer" at bounding box center [581, 272] width 219 height 34
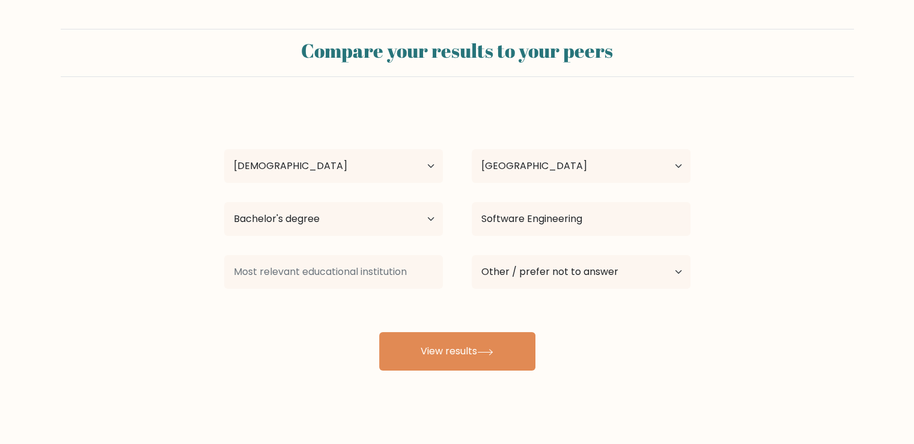
click at [494, 301] on div "Maksym Yastremskyi Age Under 18 years old 18-24 years old 25-34 years old 35-44…" at bounding box center [457, 238] width 481 height 264
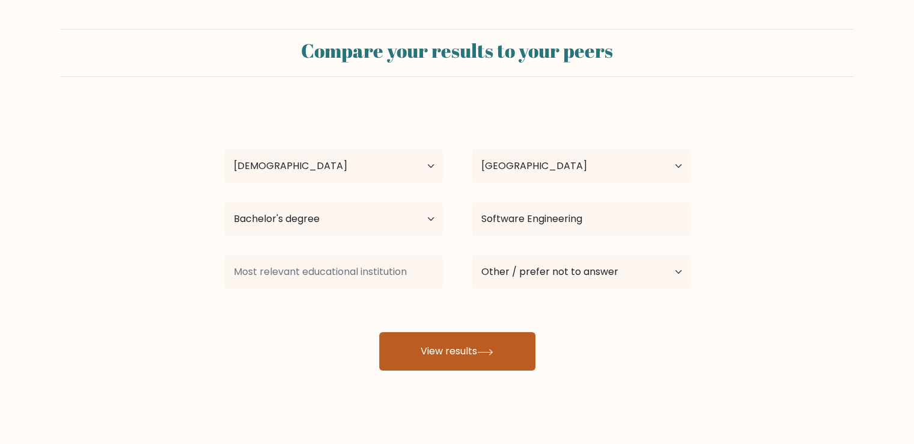
click at [469, 348] on button "View results" at bounding box center [457, 351] width 156 height 38
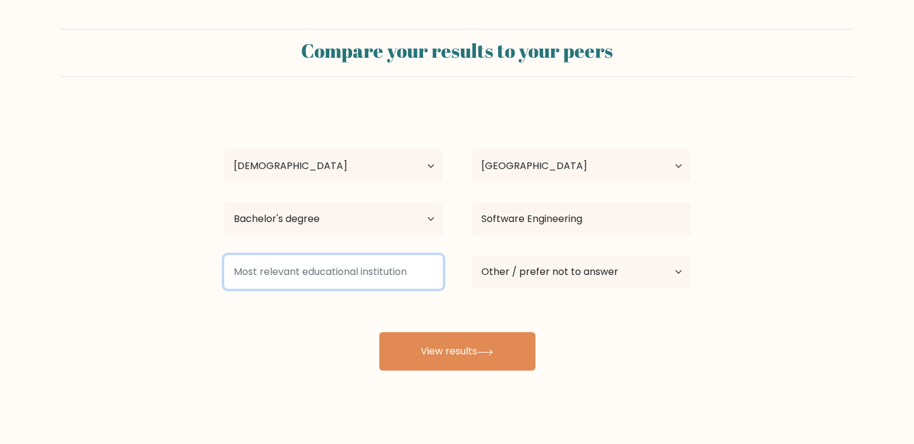
click at [345, 270] on input at bounding box center [333, 272] width 219 height 34
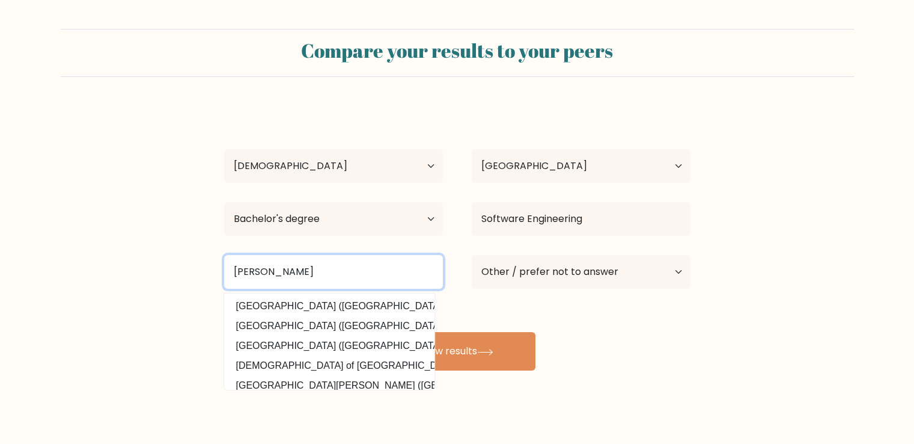
drag, startPoint x: 303, startPoint y: 265, endPoint x: 223, endPoint y: 260, distance: 80.1
click at [222, 260] on div "Fran Université de Franche-Comté (France) Université Polytechnique Hauts-de-Fra…" at bounding box center [334, 271] width 248 height 43
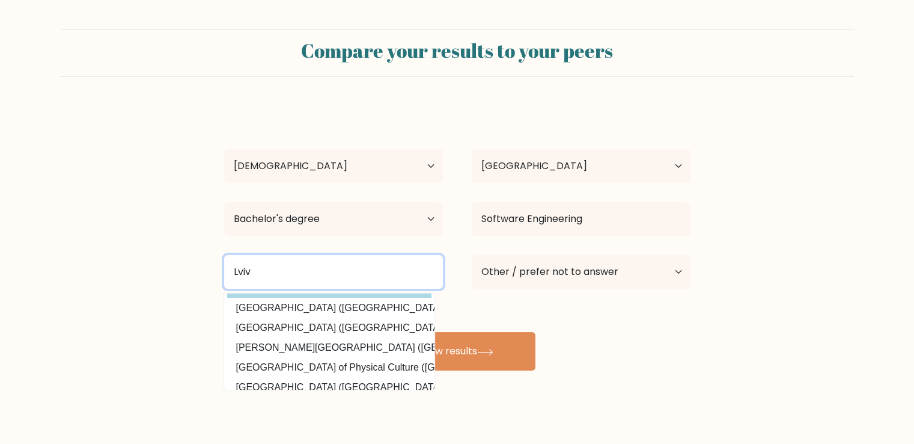
scroll to position [60, 0]
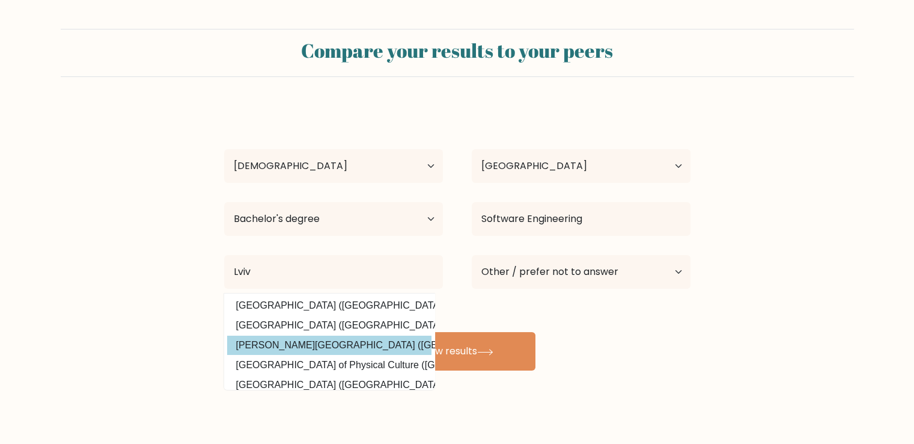
click at [286, 347] on div "Maksym Yastremskyi Age Under 18 years old 18-24 years old 25-34 years old 35-44…" at bounding box center [457, 238] width 481 height 264
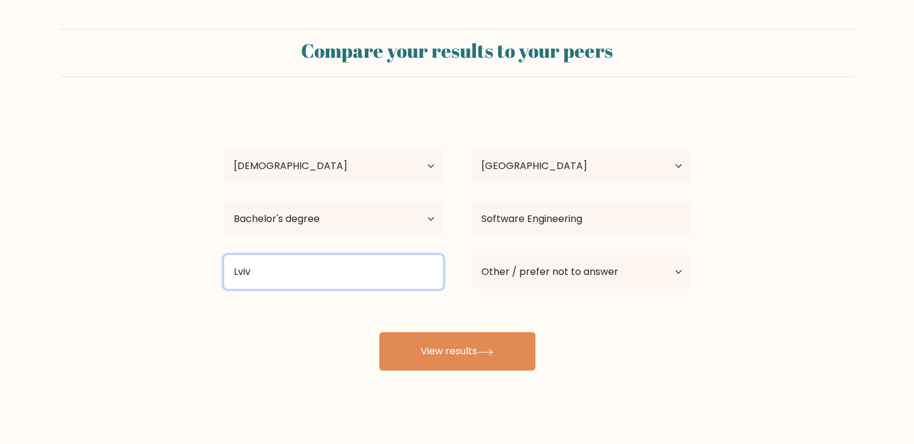
click at [336, 272] on input "Lviv" at bounding box center [333, 272] width 219 height 34
drag, startPoint x: 310, startPoint y: 268, endPoint x: 209, endPoint y: 270, distance: 101.0
click at [209, 270] on form "Compare your results to your peers Maksym Yastremskyi Age Under 18 years old 18…" at bounding box center [457, 199] width 914 height 341
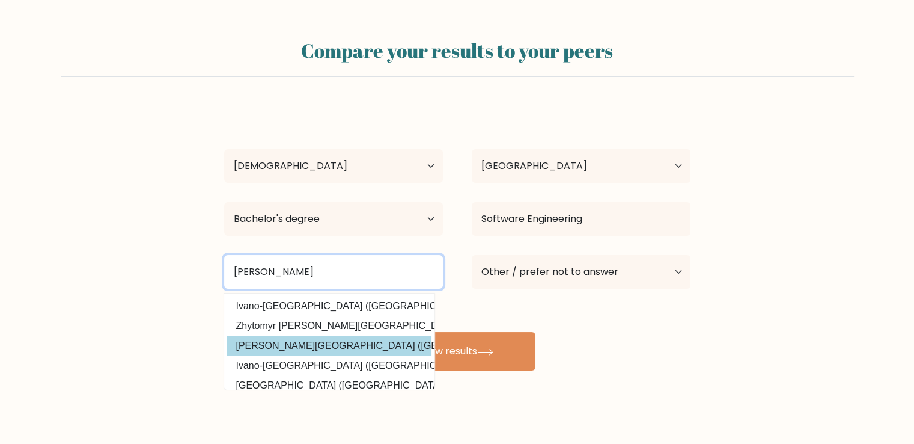
scroll to position [0, 0]
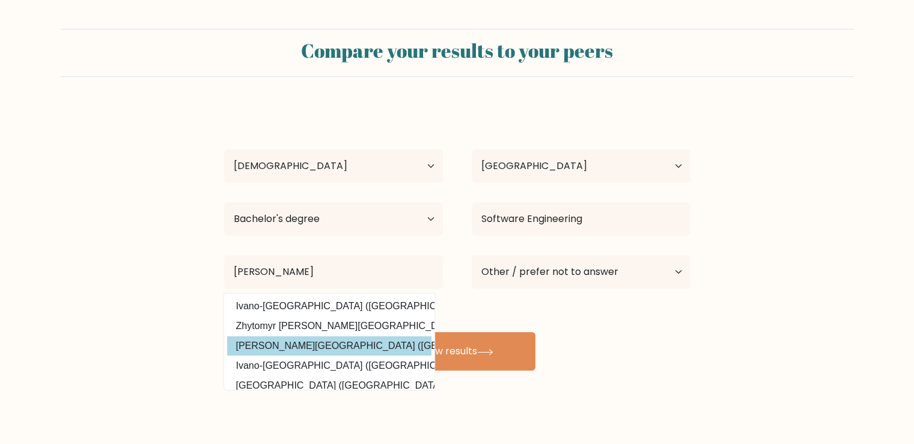
click at [278, 342] on option "Ivan Franko National University of Lviv (Ukraine)" at bounding box center [329, 345] width 204 height 19
type input "Ivan Franko National University of Lviv"
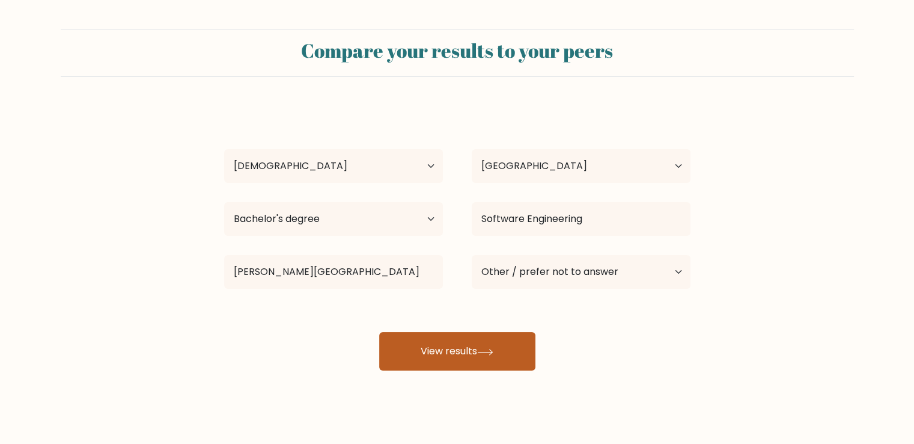
click at [430, 340] on button "View results" at bounding box center [457, 351] width 156 height 38
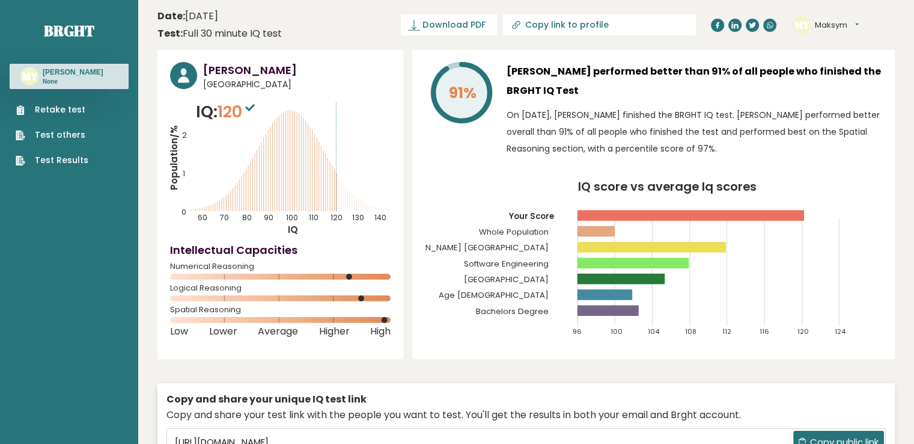
drag, startPoint x: 601, startPoint y: 259, endPoint x: 622, endPoint y: 258, distance: 21.0
click at [622, 258] on rect at bounding box center [633, 262] width 111 height 11
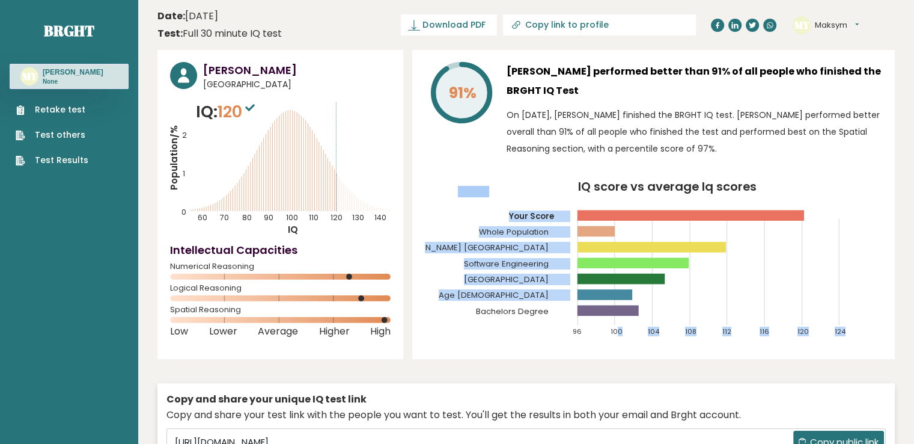
drag, startPoint x: 598, startPoint y: 297, endPoint x: 617, endPoint y: 301, distance: 19.1
click at [617, 301] on icon "IQ score vs average Iq scores 96 100 104 108 112 116 120 124 Your Score Whole P…" at bounding box center [653, 264] width 457 height 166
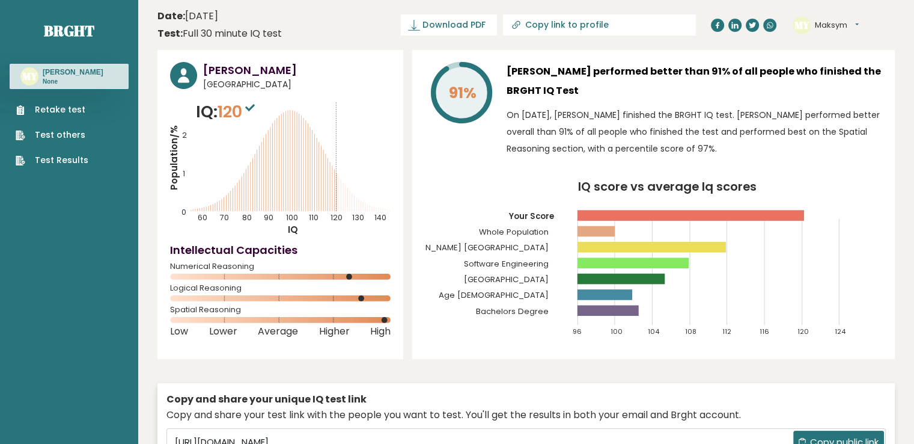
click at [585, 346] on icon "IQ score vs average Iq scores 96 100 104 108 112 116 120 124 Your Score Whole P…" at bounding box center [653, 264] width 457 height 166
